Goal: Task Accomplishment & Management: Manage account settings

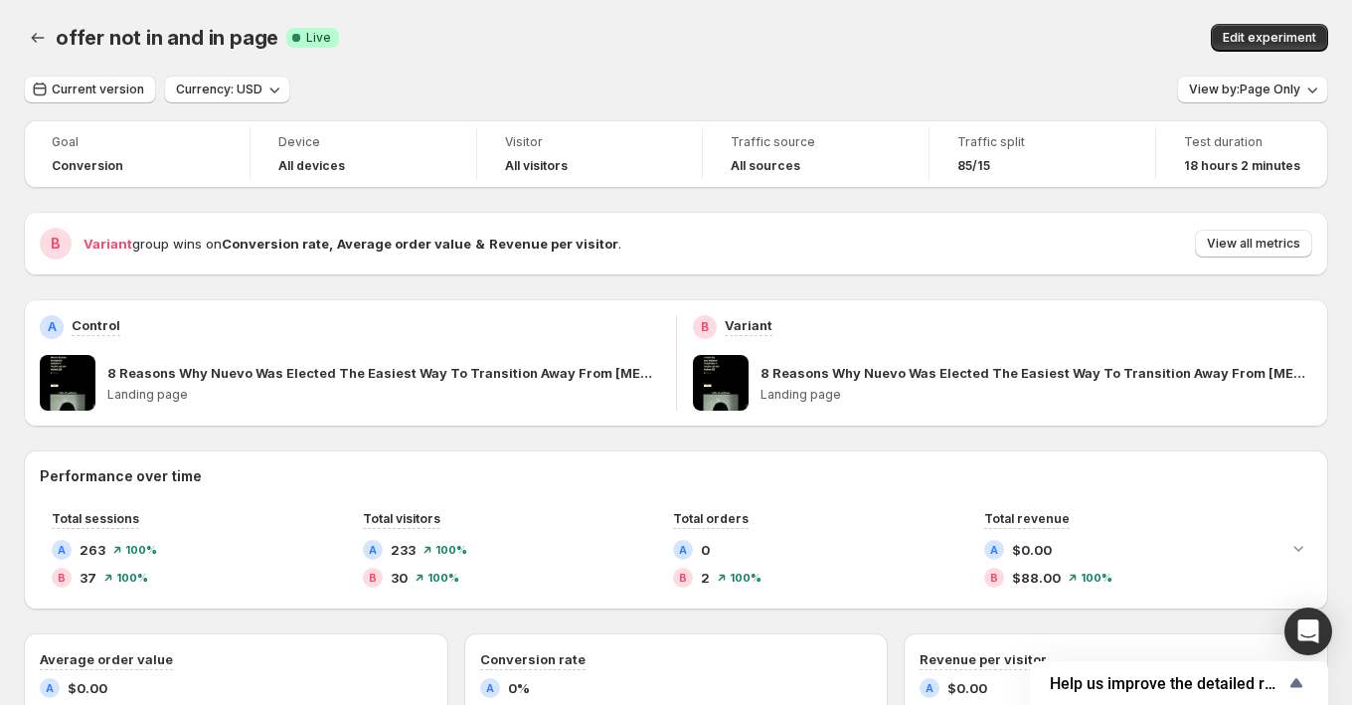
scroll to position [378, 0]
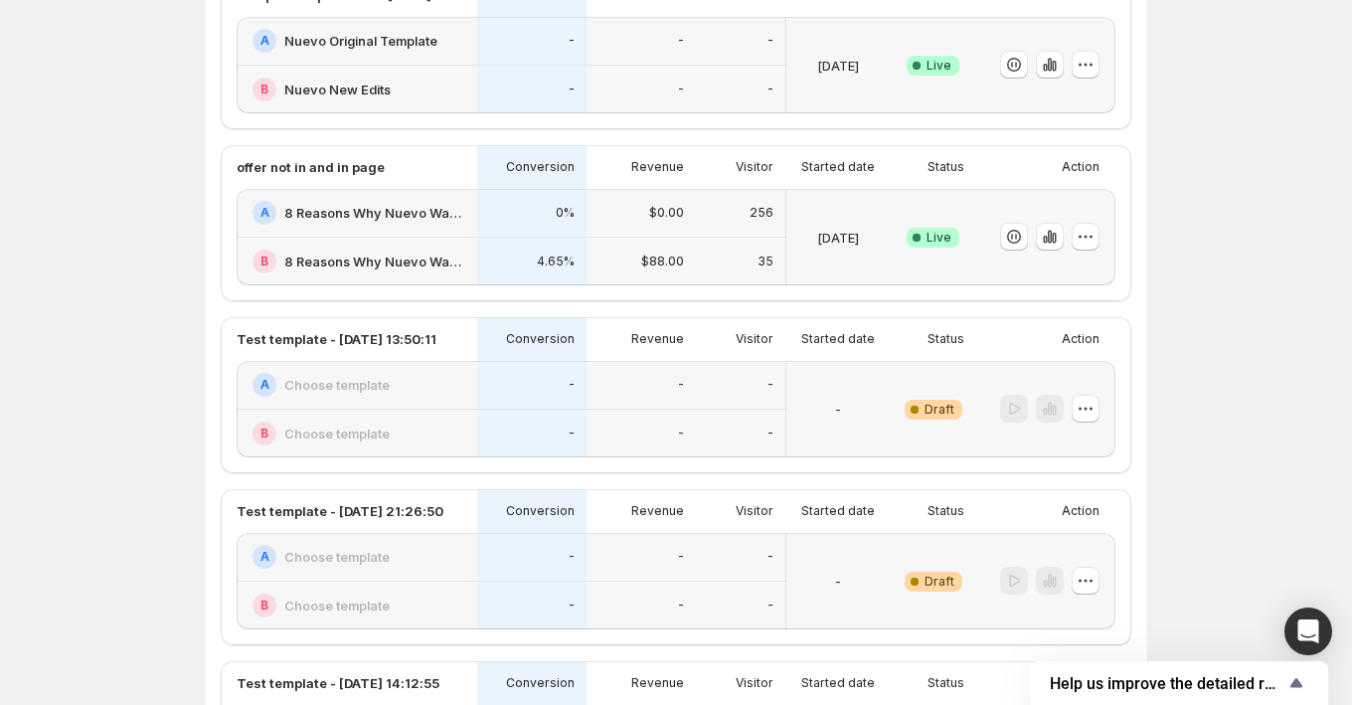
scroll to position [737, 0]
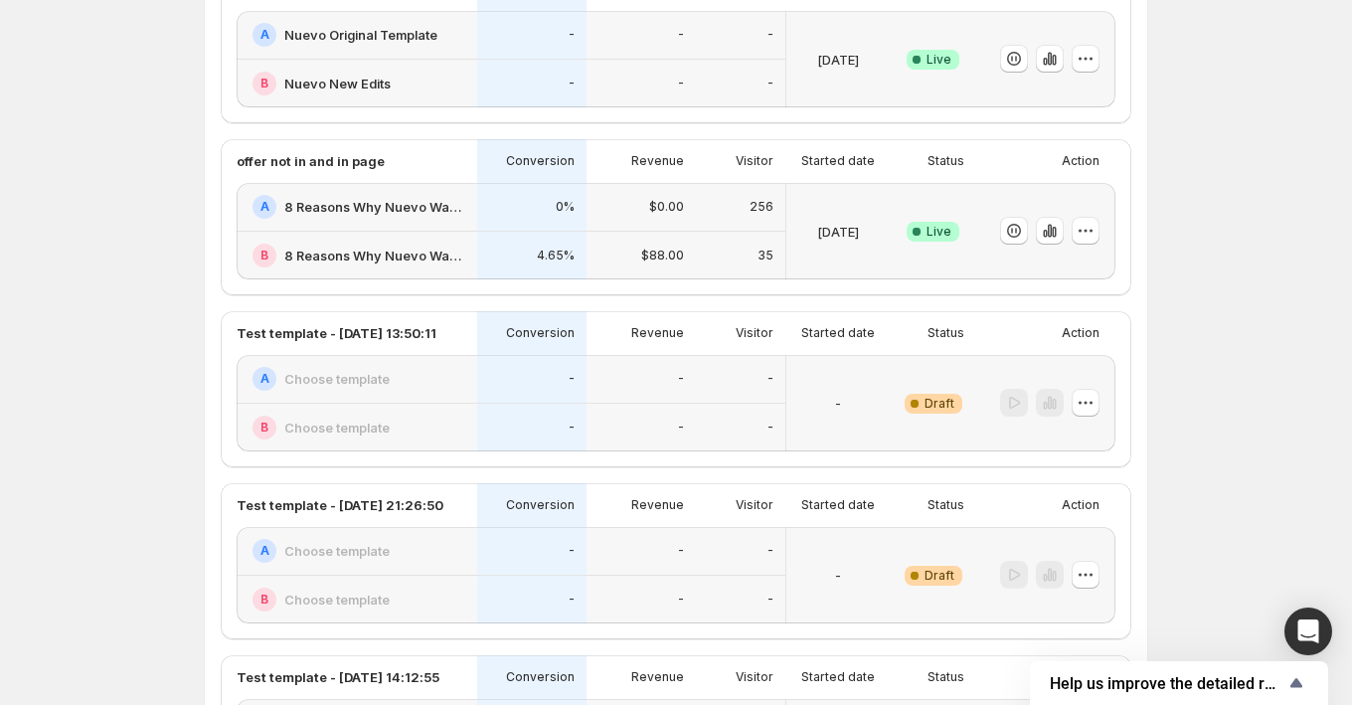
click at [444, 232] on div "B 8 Reasons Why Nuevo Was Elected The Easiest Way To Transition Away From Nicot…" at bounding box center [357, 256] width 241 height 48
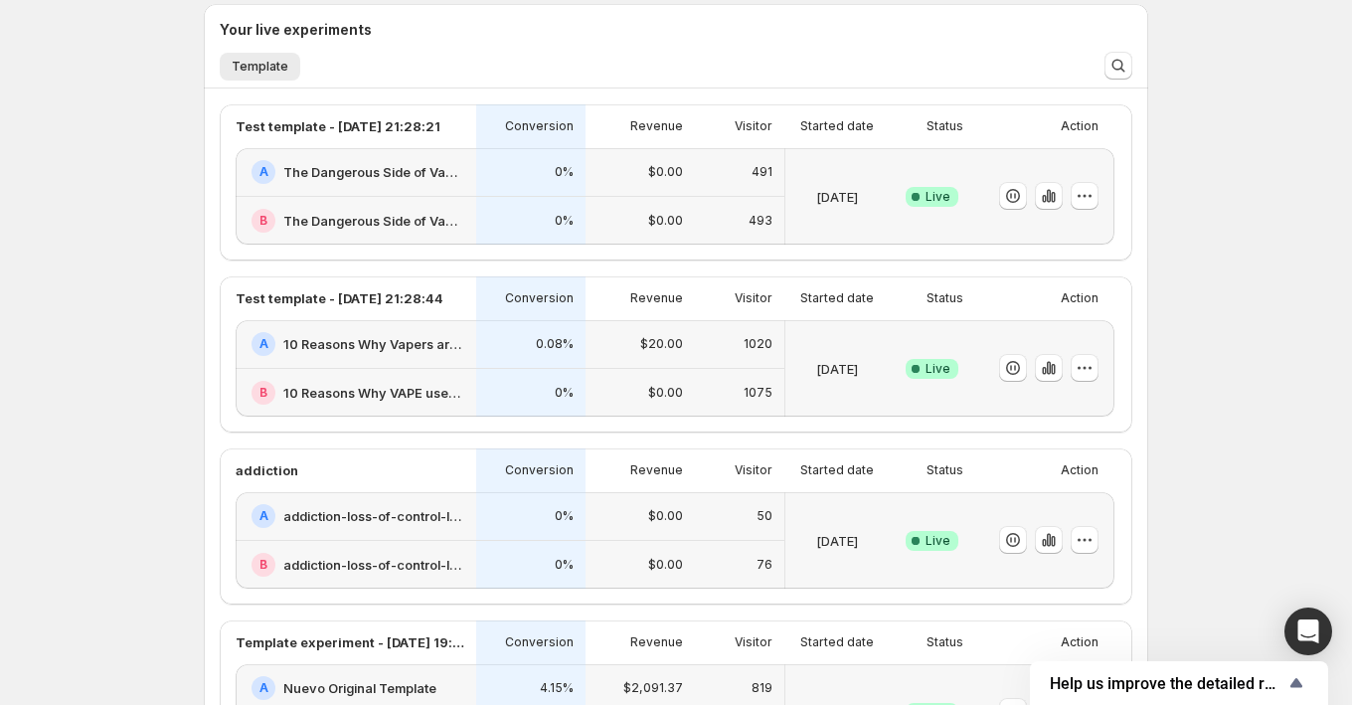
scroll to position [956, 0]
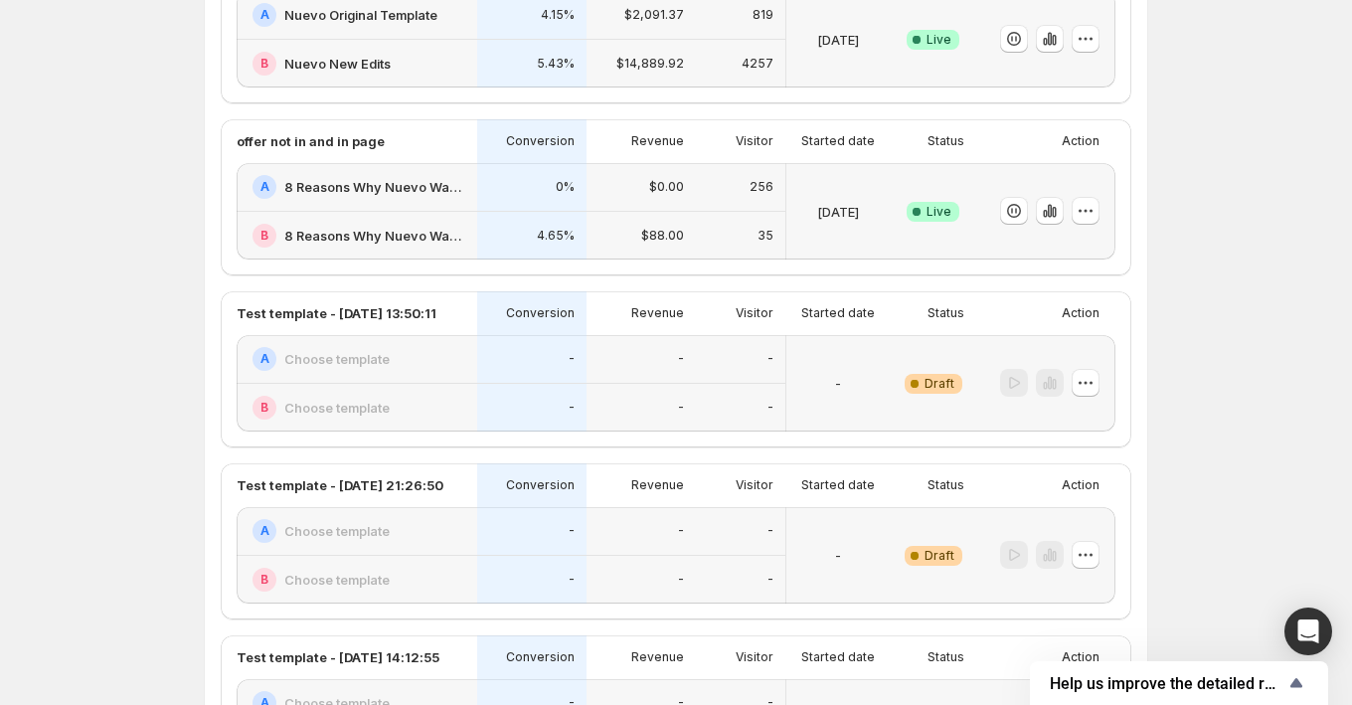
scroll to position [733, 0]
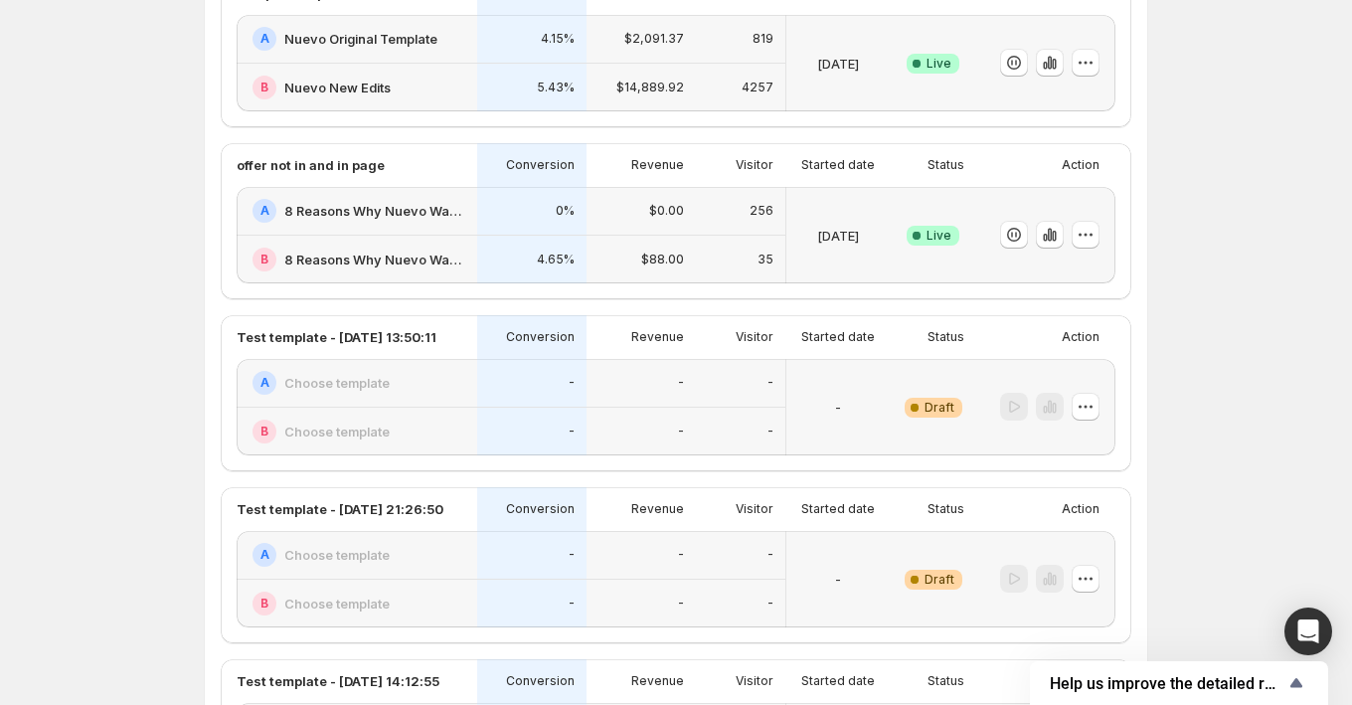
click at [491, 226] on div "0%" at bounding box center [531, 211] width 109 height 49
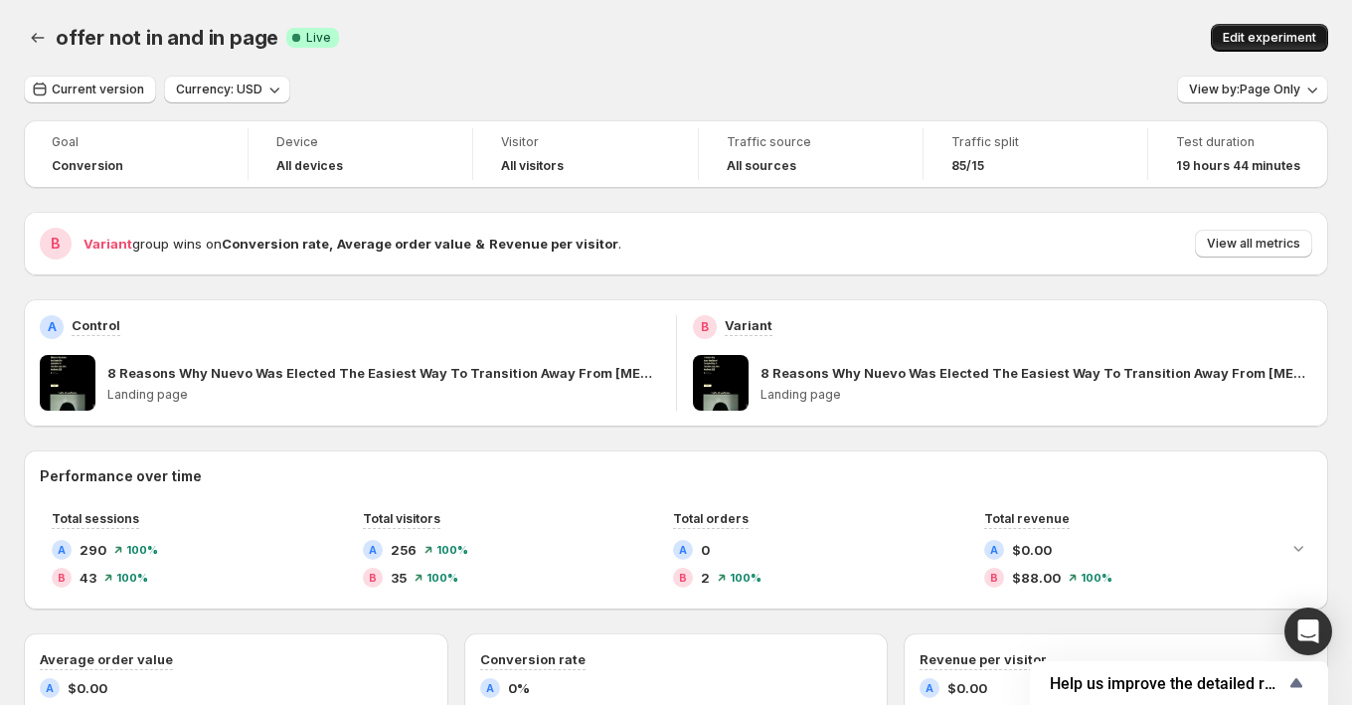
click at [1256, 37] on span "Edit experiment" at bounding box center [1269, 38] width 93 height 16
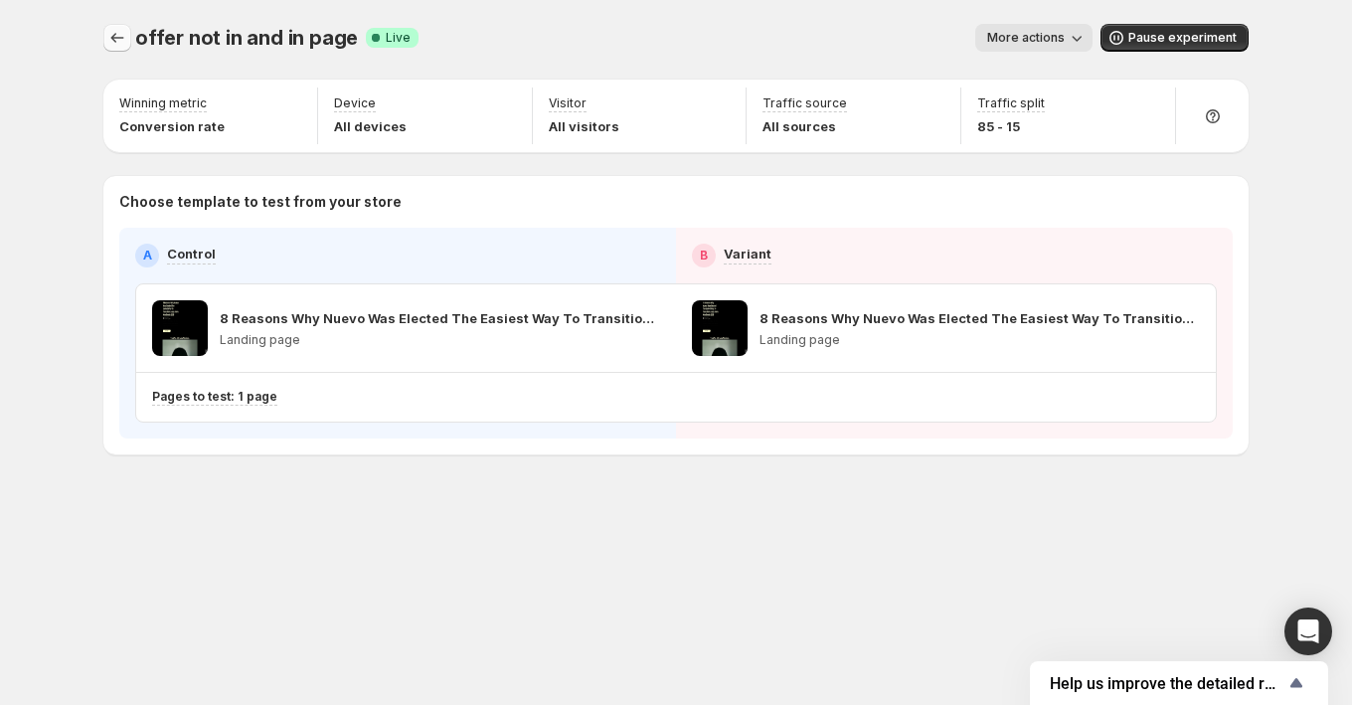
click at [126, 42] on icon "Experiments" at bounding box center [117, 38] width 20 height 20
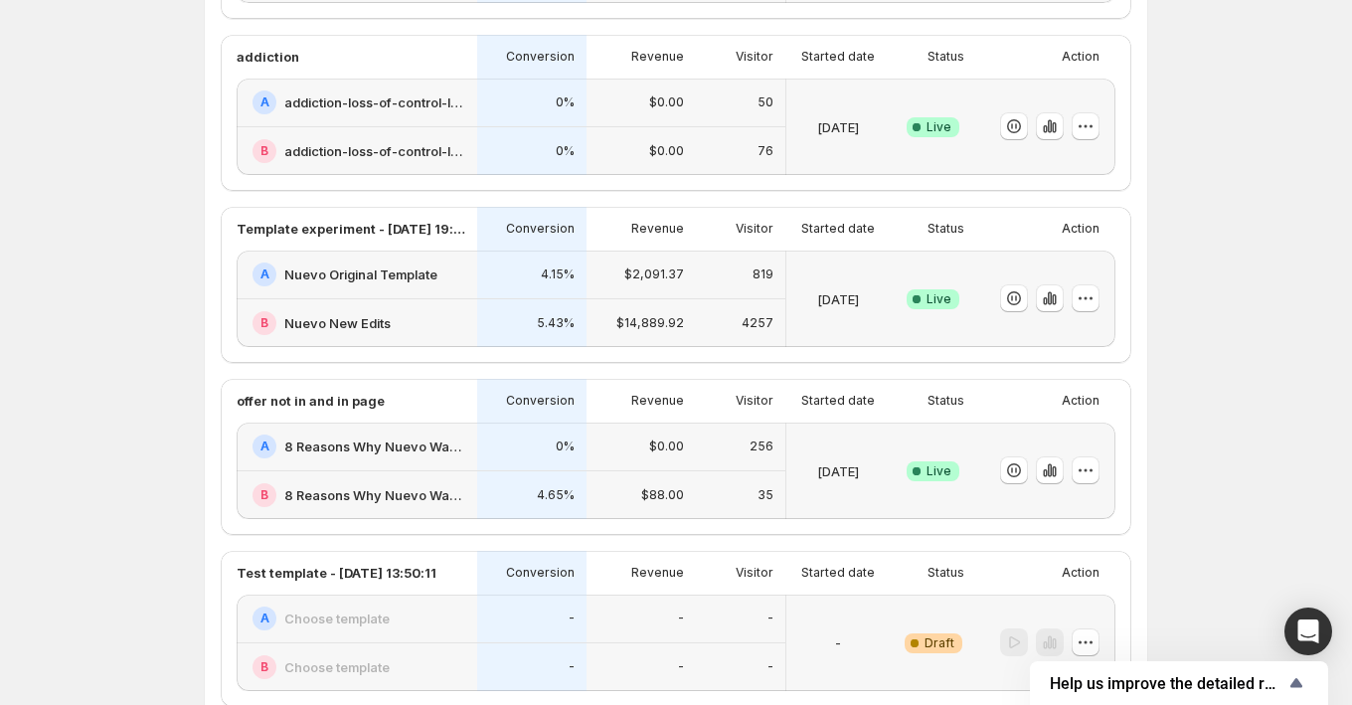
scroll to position [498, 0]
